Goal: Transaction & Acquisition: Purchase product/service

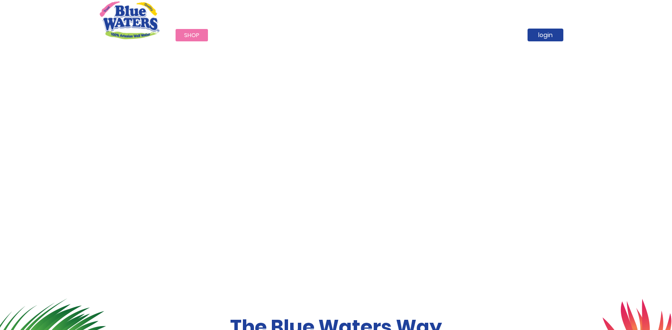
click at [190, 35] on span "Shop" at bounding box center [191, 35] width 15 height 8
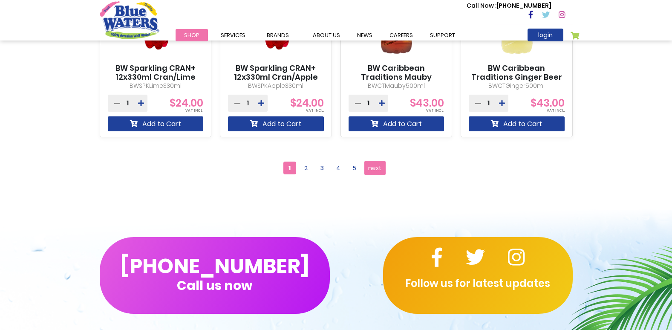
scroll to position [853, 0]
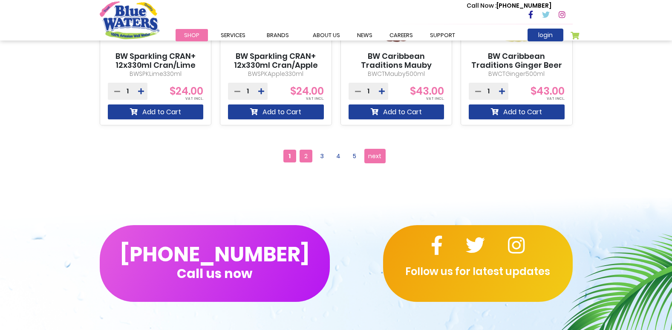
click at [311, 156] on span "2" at bounding box center [306, 156] width 13 height 13
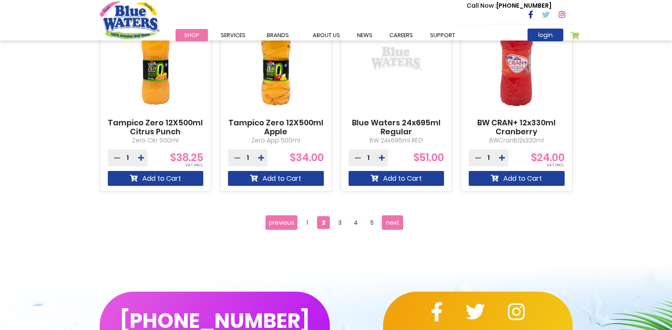
scroll to position [810, 0]
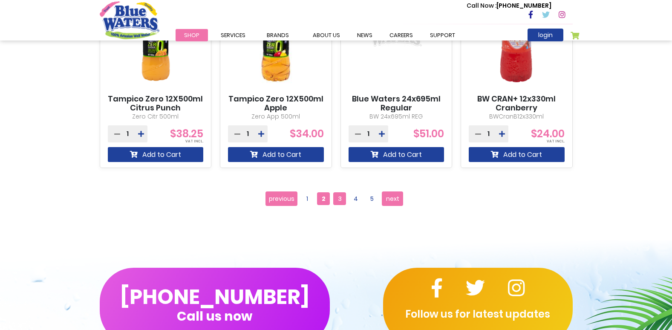
click at [342, 193] on span "3" at bounding box center [339, 198] width 13 height 13
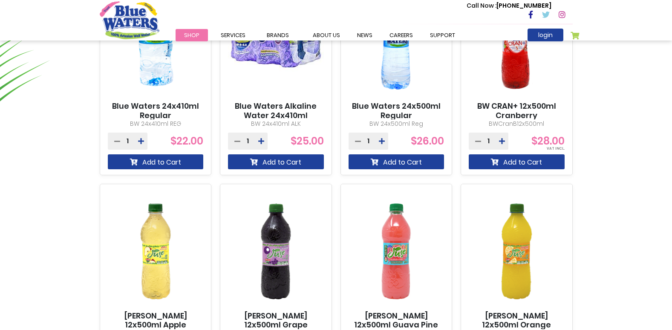
scroll to position [597, 0]
